Goal: Communication & Community: Participate in discussion

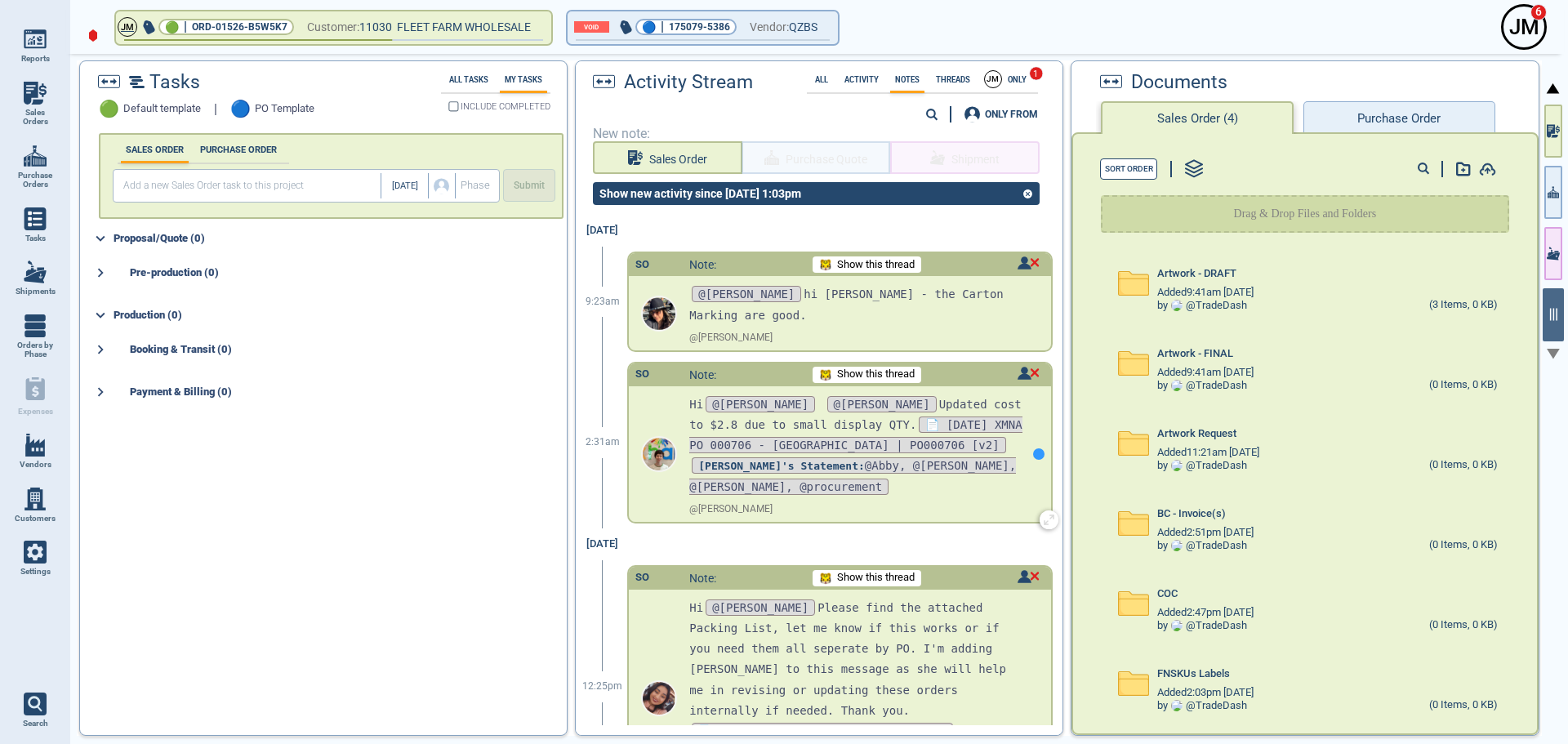
scroll to position [1, 0]
click at [865, 372] on span "Show this thread" at bounding box center [876, 373] width 77 height 12
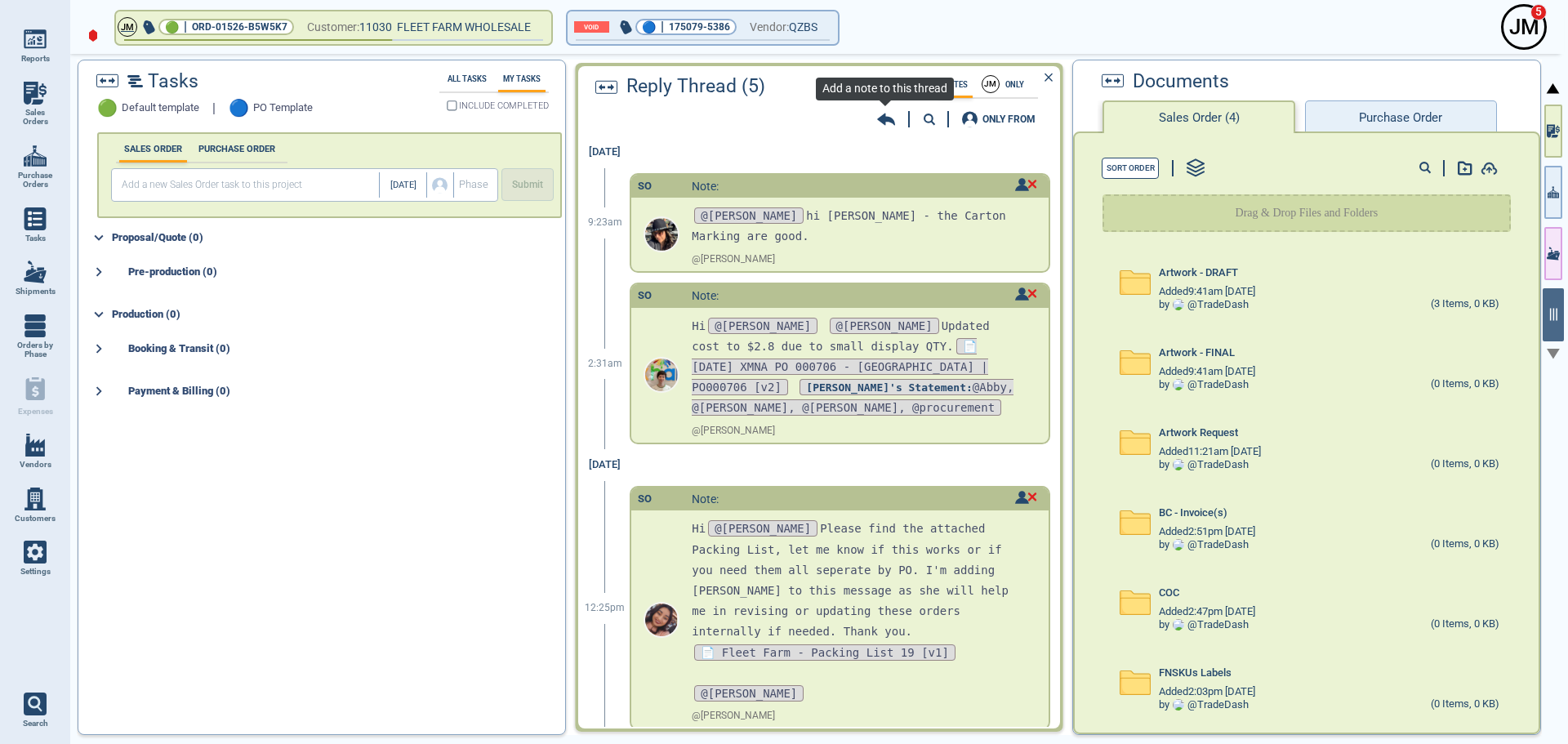
click at [881, 117] on icon at bounding box center [886, 119] width 18 height 12
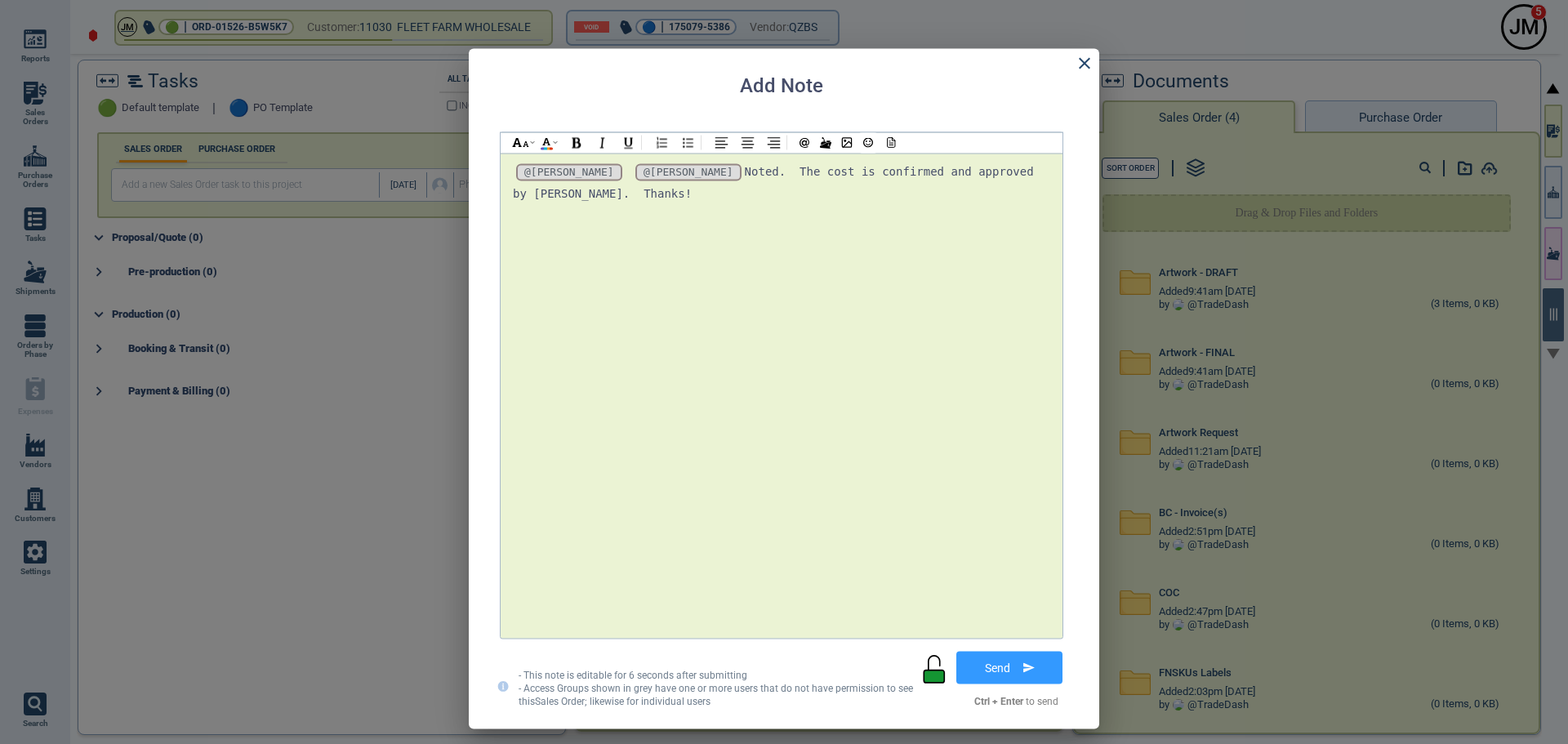
click at [927, 671] on icon at bounding box center [934, 676] width 21 height 12
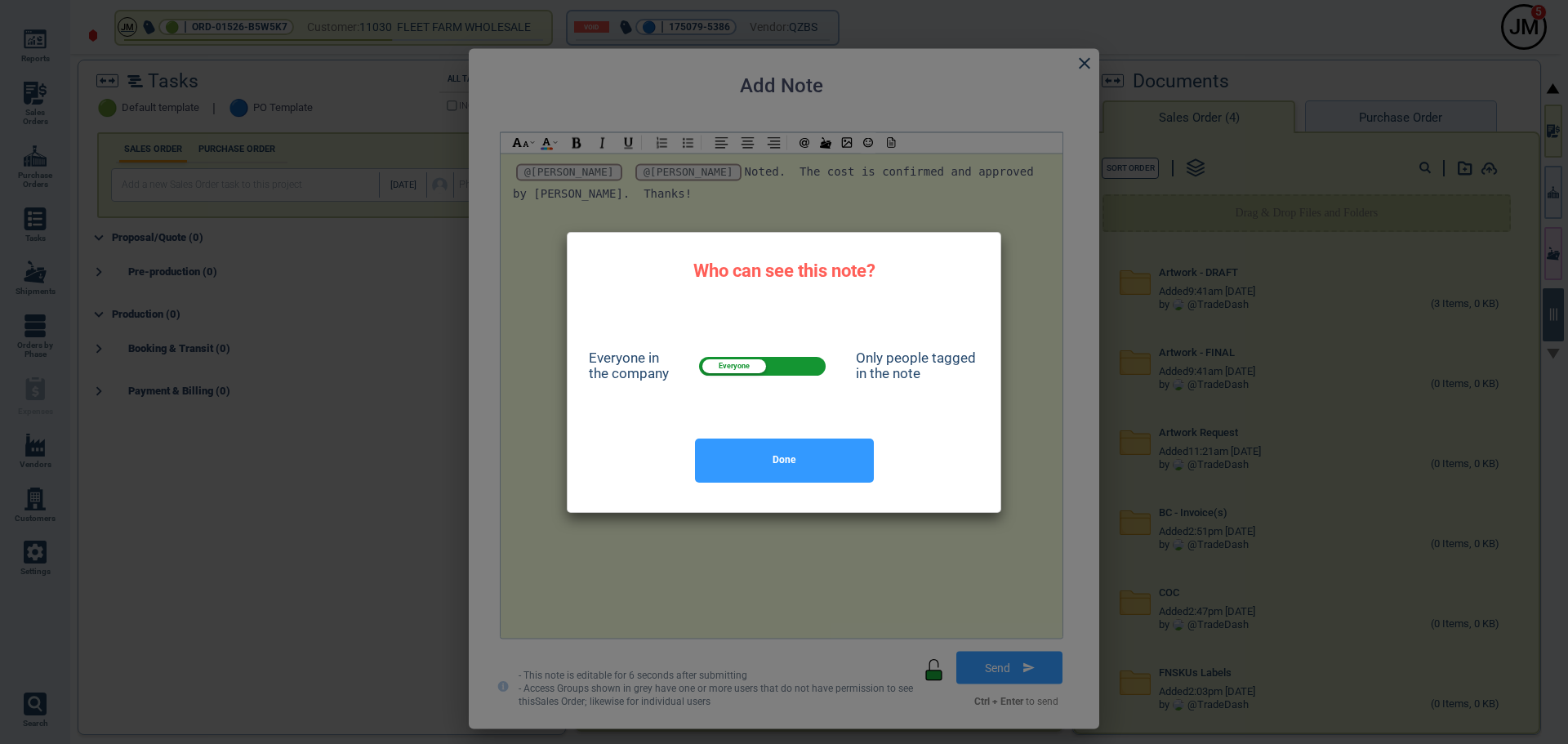
click at [786, 363] on span at bounding box center [762, 366] width 127 height 19
click at [763, 369] on input "checkbox" at bounding box center [763, 369] width 0 height 0
click at [798, 456] on button "Done" at bounding box center [784, 460] width 179 height 44
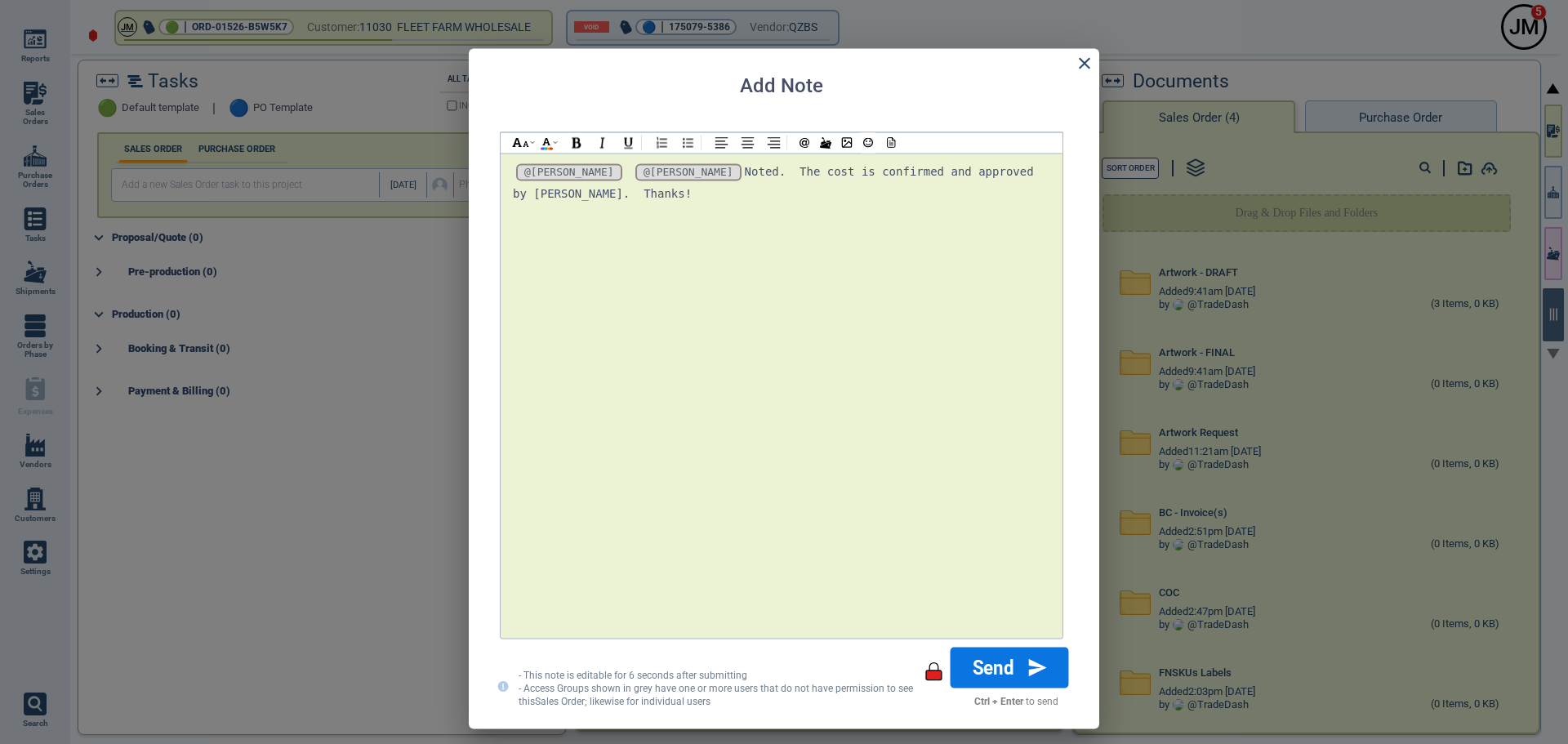
click at [992, 660] on button "Send" at bounding box center [1010, 668] width 118 height 41
